Goal: Transaction & Acquisition: Register for event/course

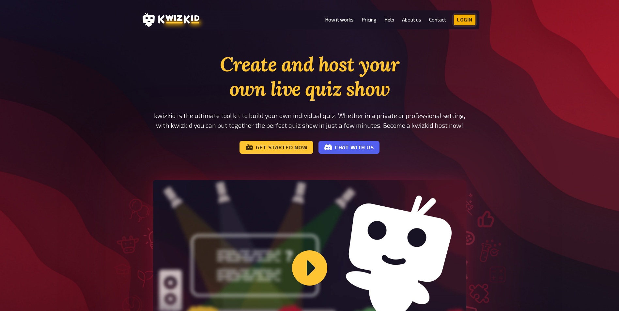
click at [465, 21] on link "Login" at bounding box center [465, 20] width 22 height 10
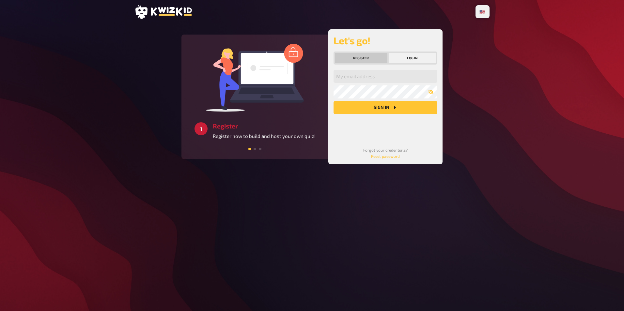
click at [362, 59] on button "Register" at bounding box center [361, 58] width 53 height 10
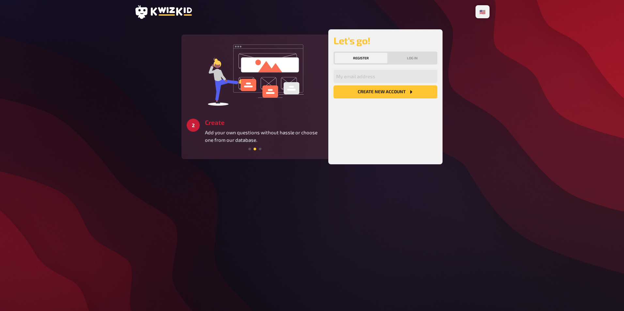
click at [370, 90] on button "Create new account" at bounding box center [386, 92] width 104 height 13
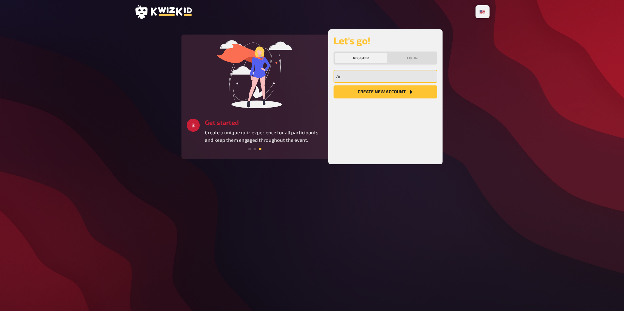
type input "ariel-boris.paredes@ifb.ey.com"
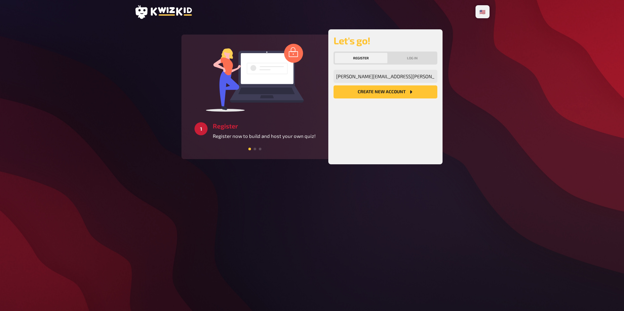
click at [389, 92] on button "Create new account" at bounding box center [386, 92] width 104 height 13
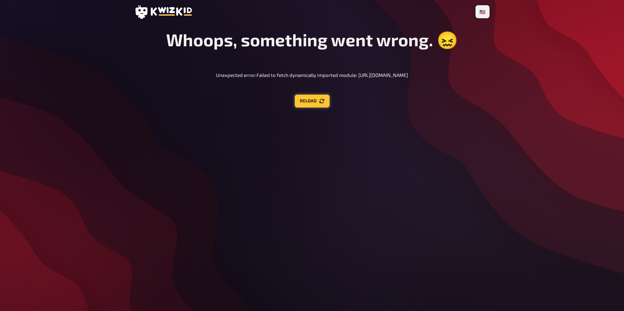
click at [308, 103] on button "Reload" at bounding box center [312, 101] width 35 height 13
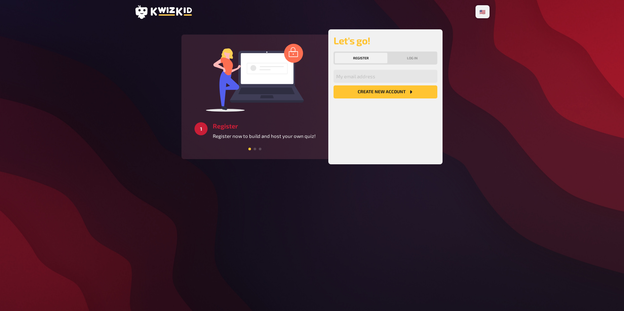
click at [428, 14] on header at bounding box center [311, 12] width 355 height 14
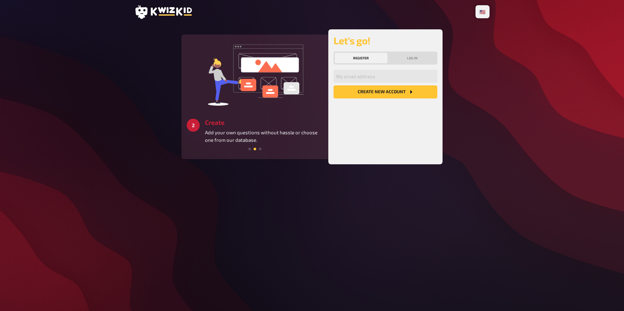
click at [368, 58] on button "Register" at bounding box center [361, 58] width 53 height 10
click at [364, 78] on input "email" at bounding box center [386, 76] width 104 height 13
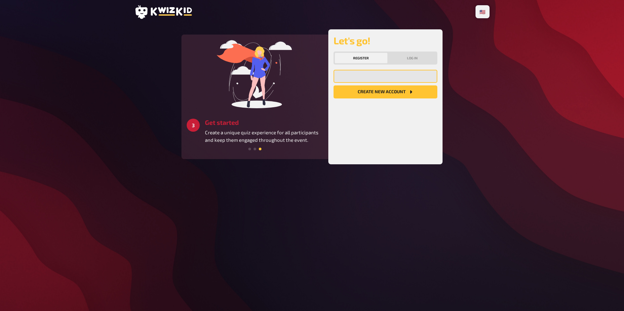
type input "ariel-boris.paredes@ifb.ey.com"
click at [383, 92] on button "Create new account" at bounding box center [386, 92] width 104 height 13
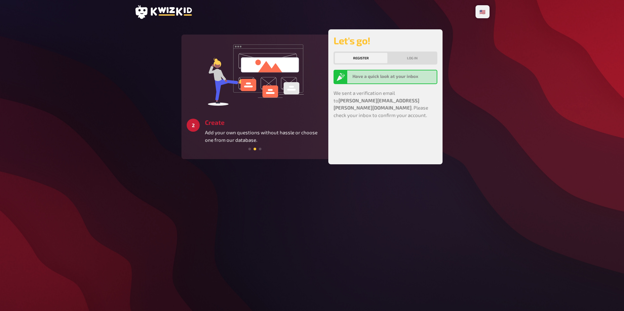
click at [391, 199] on div "🇩🇪 Deutsch 🇺🇸 English 🇳🇱 Nederlands 3 Get started Create a unique quiz experien…" at bounding box center [312, 155] width 366 height 311
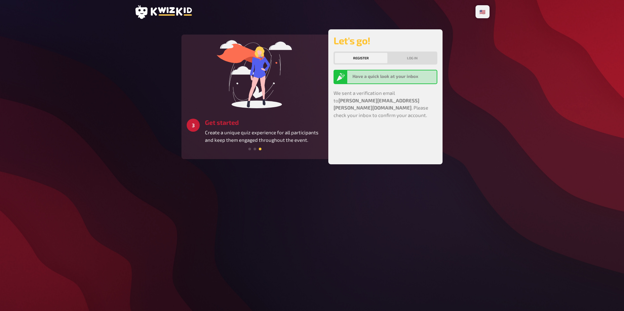
click at [387, 76] on b "Have a quick look at your inbox" at bounding box center [386, 76] width 66 height 5
click at [382, 79] on b "Have a quick look at your inbox" at bounding box center [386, 76] width 66 height 5
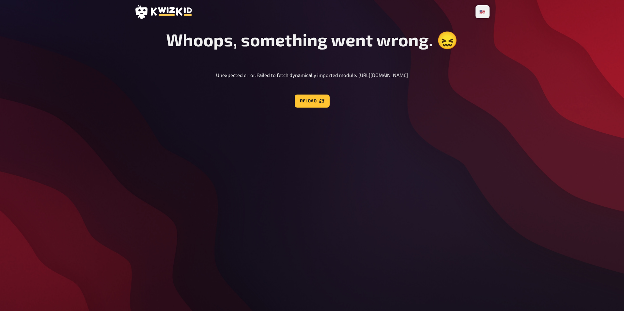
click at [70, 127] on div "🇩🇪 Deutsch 🇺🇸 English 🇳🇱 Nederlands Whoops, something went wrong. 😖 Unexpected …" at bounding box center [312, 155] width 624 height 311
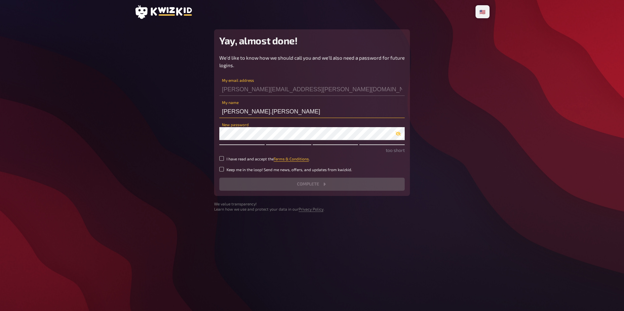
click at [276, 116] on input "ariel-boris.paredes" at bounding box center [311, 111] width 185 height 13
drag, startPoint x: 236, startPoint y: 111, endPoint x: 207, endPoint y: 116, distance: 29.4
click at [207, 116] on main "Yay, almost done! We'd like to know how we should call you and we'll also need …" at bounding box center [311, 120] width 355 height 183
drag, startPoint x: 226, startPoint y: 111, endPoint x: 224, endPoint y: 126, distance: 15.1
click at [225, 112] on input "boris.paredes" at bounding box center [311, 111] width 185 height 13
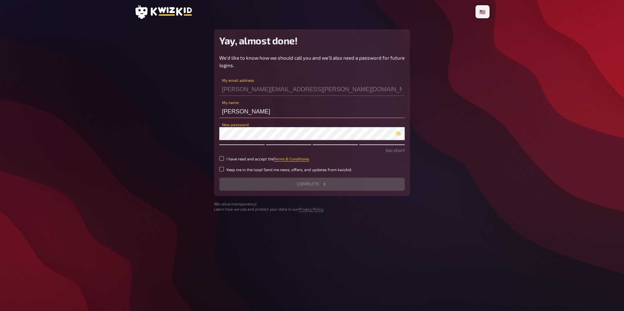
type input "Boris Paredes"
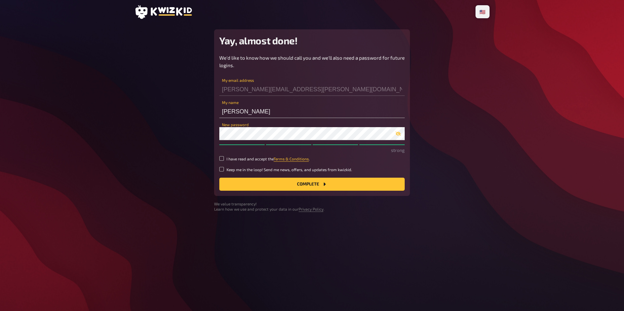
click at [439, 145] on main "Yay, almost done! We'd like to know how we should call you and we'll also need …" at bounding box center [311, 120] width 355 height 183
click at [223, 158] on input "I have read and accept the Terms & Conditions ." at bounding box center [221, 158] width 5 height 5
checkbox input "true"
click at [398, 134] on icon "button" at bounding box center [398, 134] width 5 height 4
click at [317, 184] on button "Complete" at bounding box center [311, 184] width 185 height 13
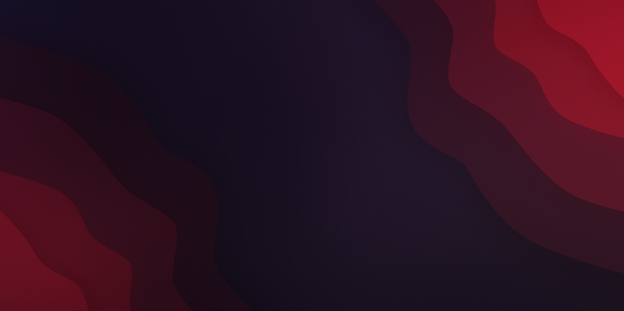
click at [358, 199] on div at bounding box center [312, 155] width 366 height 311
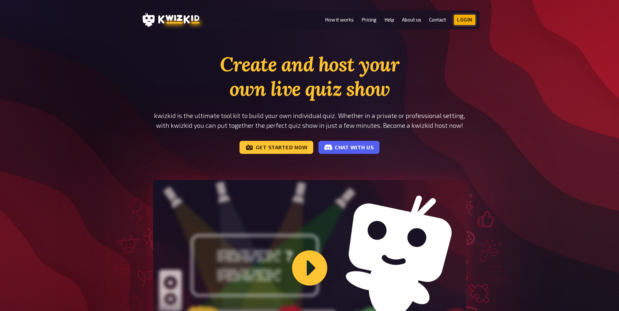
click at [464, 19] on link "Login" at bounding box center [465, 20] width 22 height 10
click at [273, 150] on link "Get started now" at bounding box center [277, 147] width 74 height 13
click at [465, 19] on link "Login" at bounding box center [465, 20] width 22 height 10
click at [462, 19] on link "Login" at bounding box center [465, 20] width 22 height 10
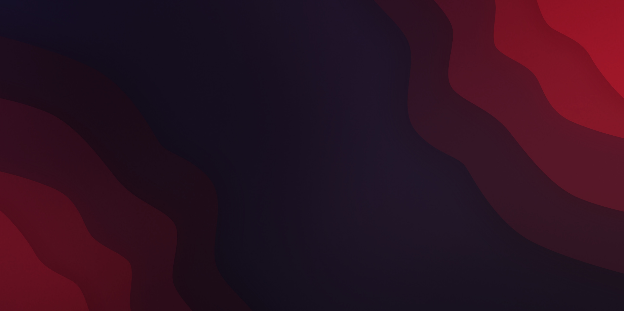
drag, startPoint x: 309, startPoint y: 170, endPoint x: 328, endPoint y: 160, distance: 21.3
click at [310, 170] on div at bounding box center [312, 155] width 366 height 311
